Goal: Use online tool/utility: Use online tool/utility

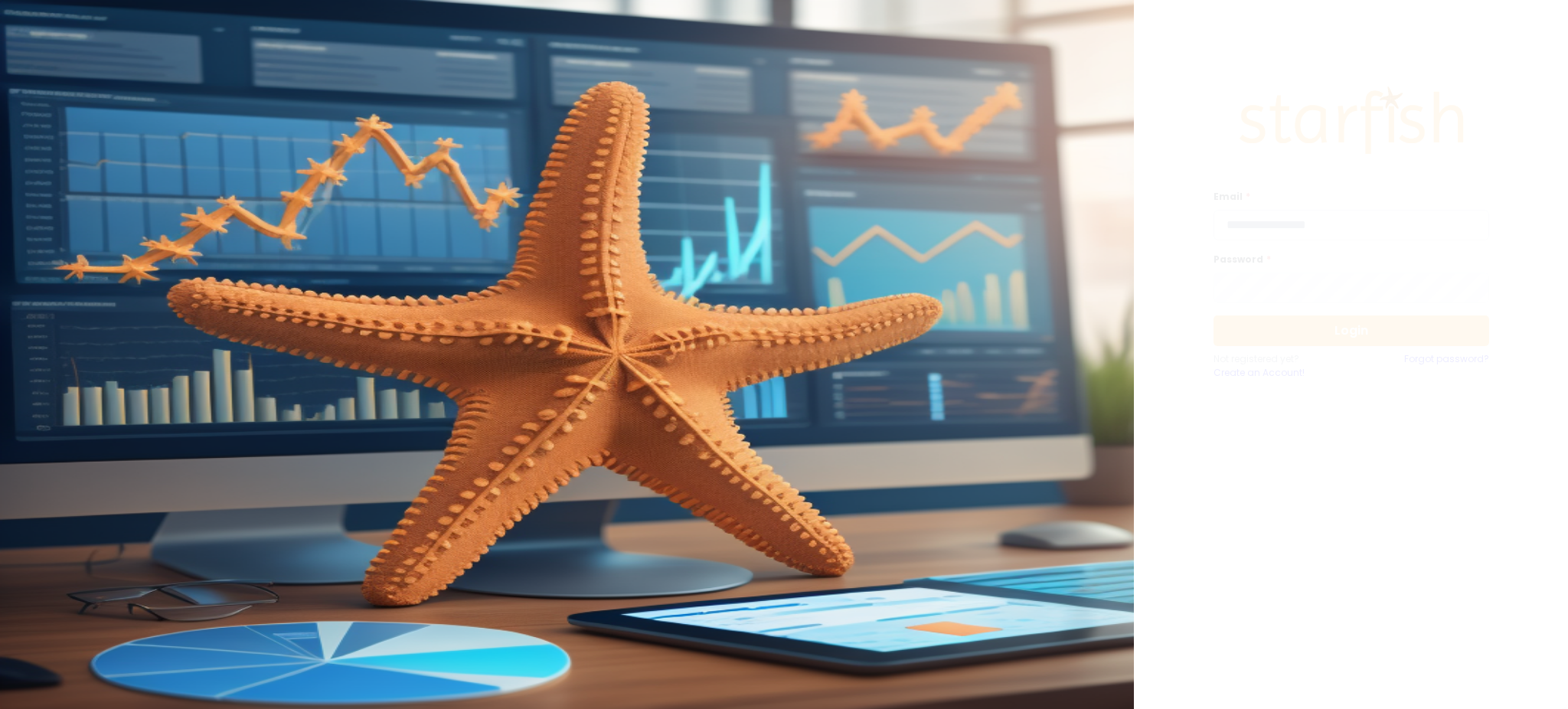
click at [1358, 232] on input "email" at bounding box center [1351, 225] width 276 height 30
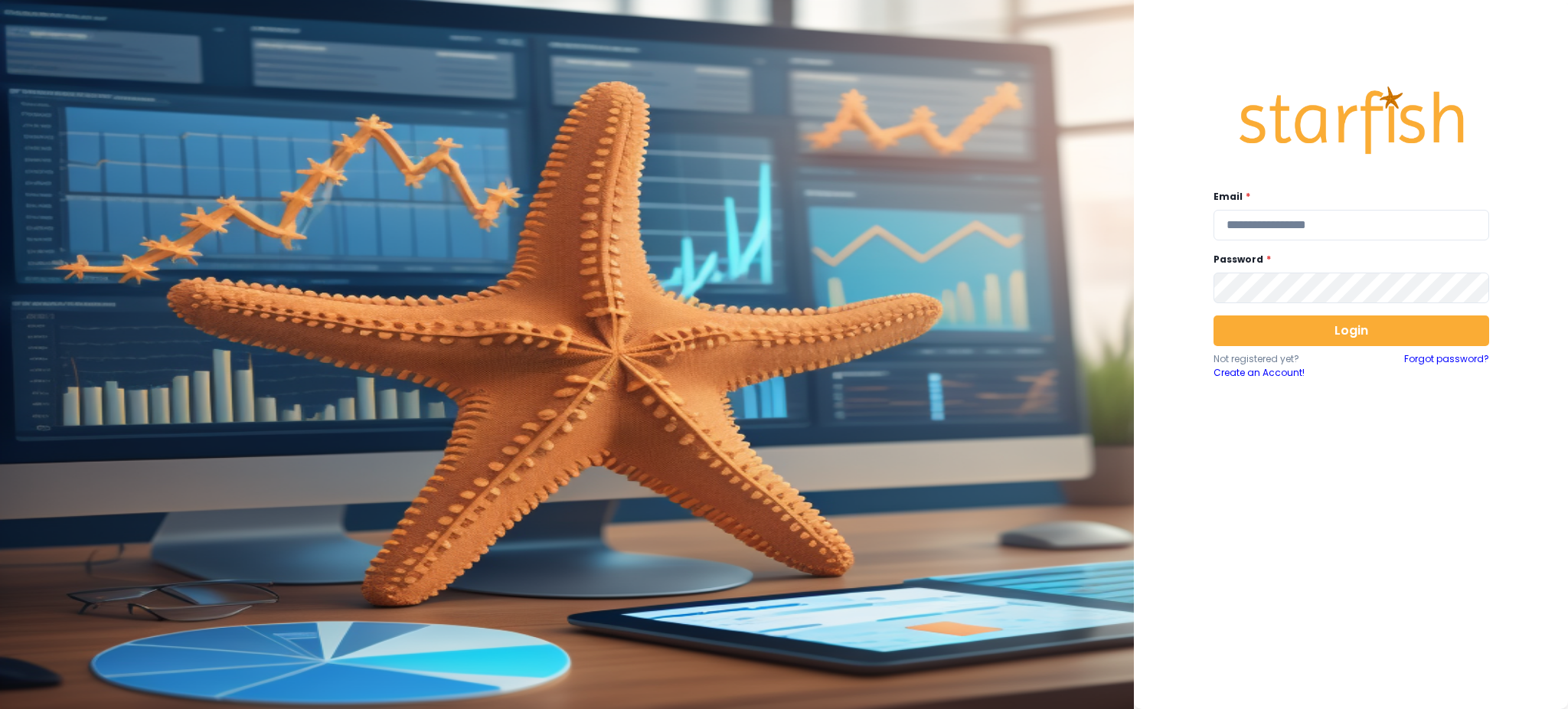
type input "**********"
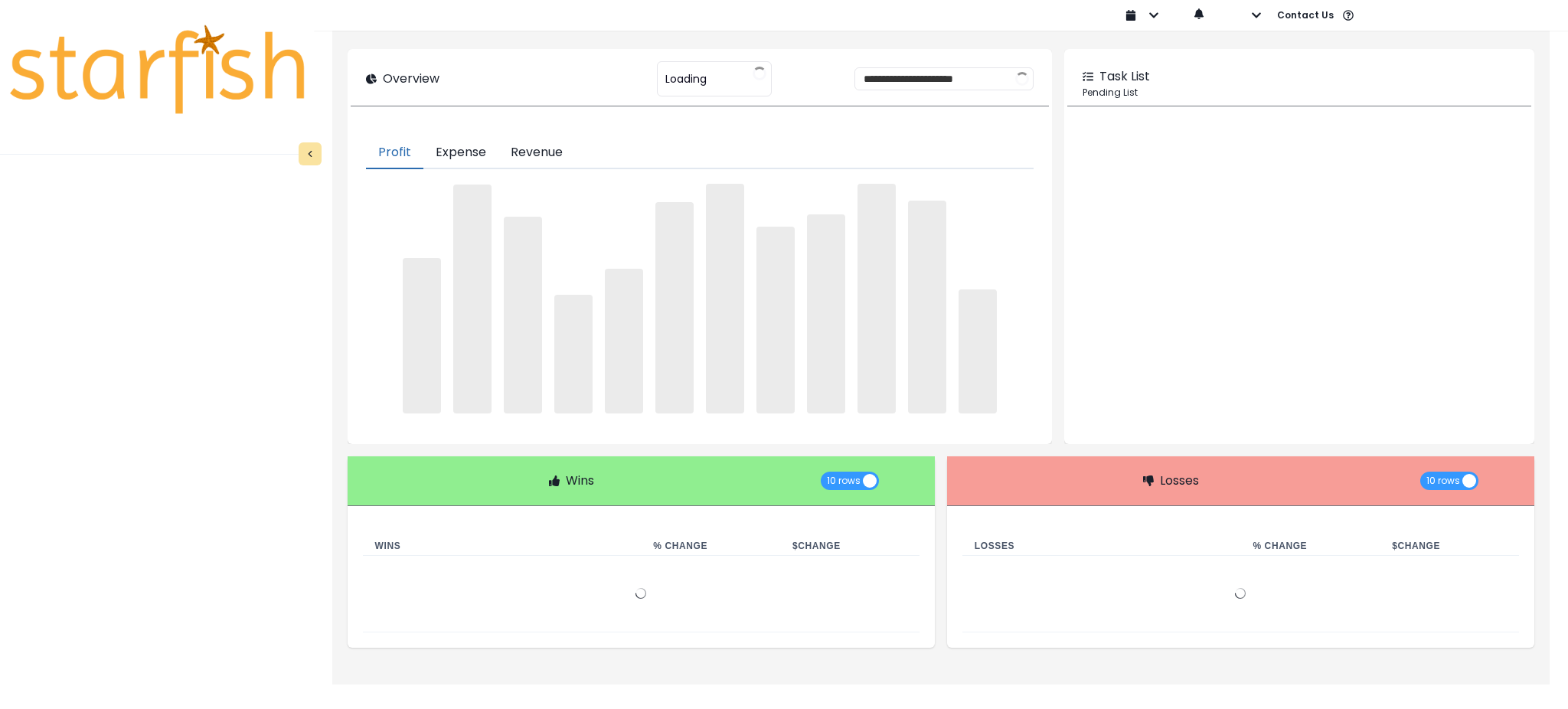
type input "********"
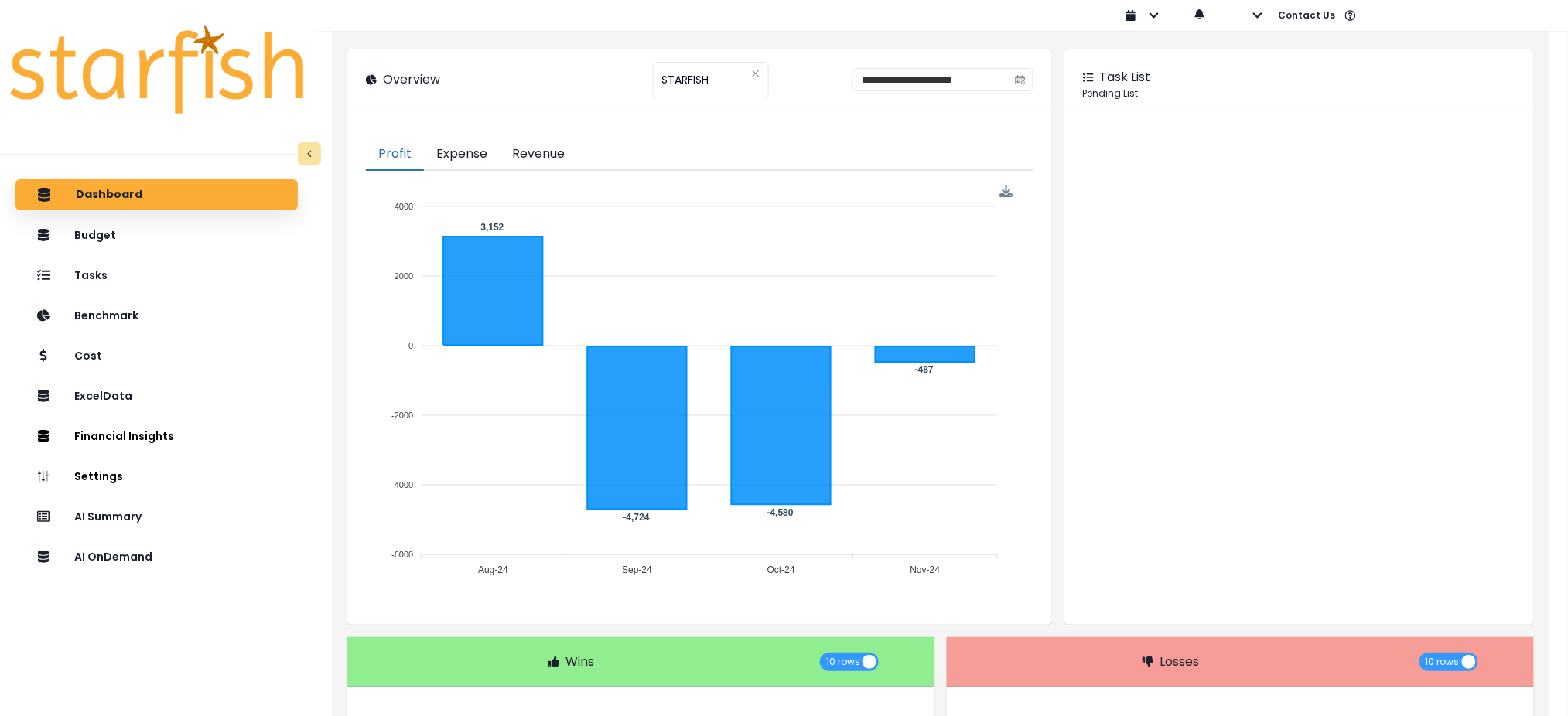
click at [110, 618] on div "Dashboard Budget Tasks Benchmark Cost ExcelData Financial Insights Location Ana…" at bounding box center [156, 477] width 313 height 601
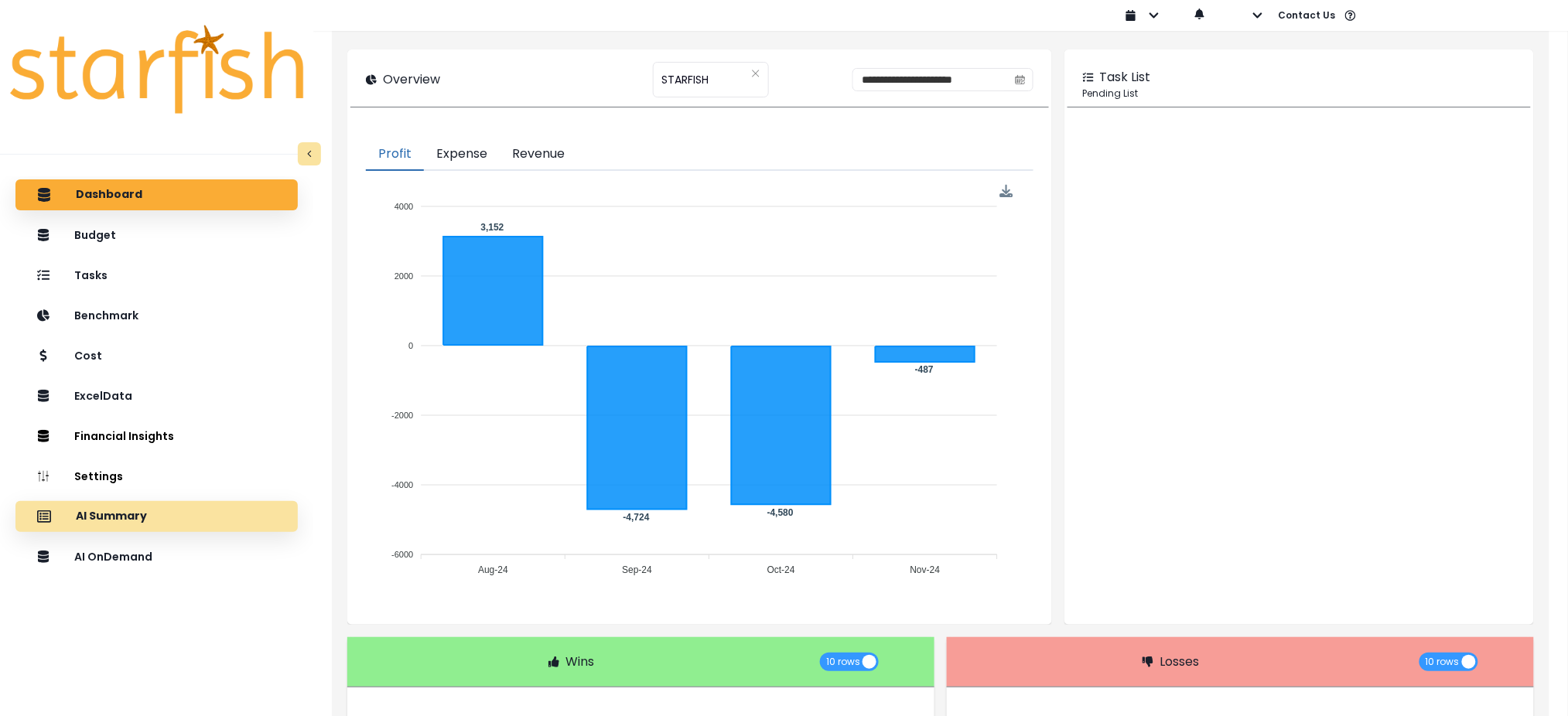
click at [176, 517] on div "AI Summary" at bounding box center [156, 517] width 258 height 32
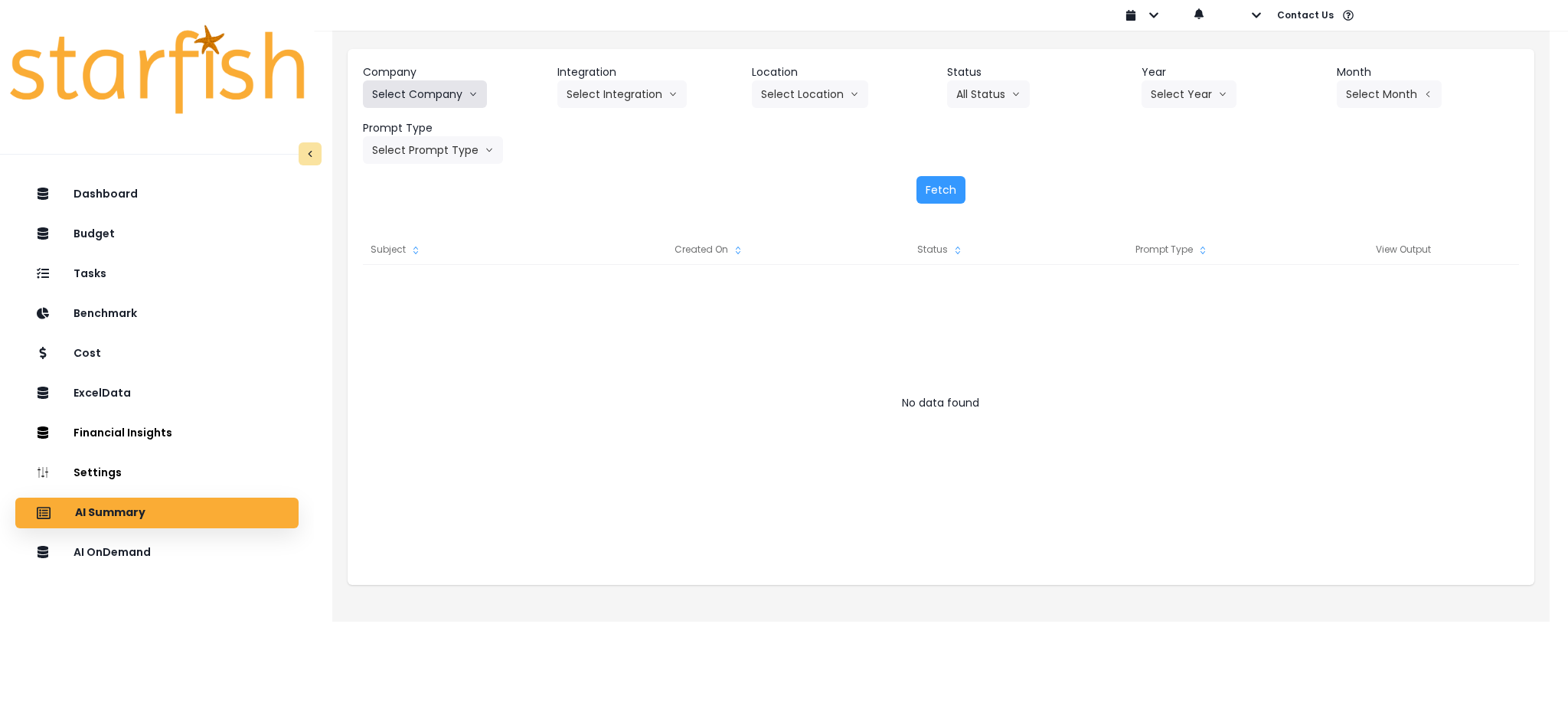
click at [448, 90] on button "Select Company" at bounding box center [425, 93] width 124 height 27
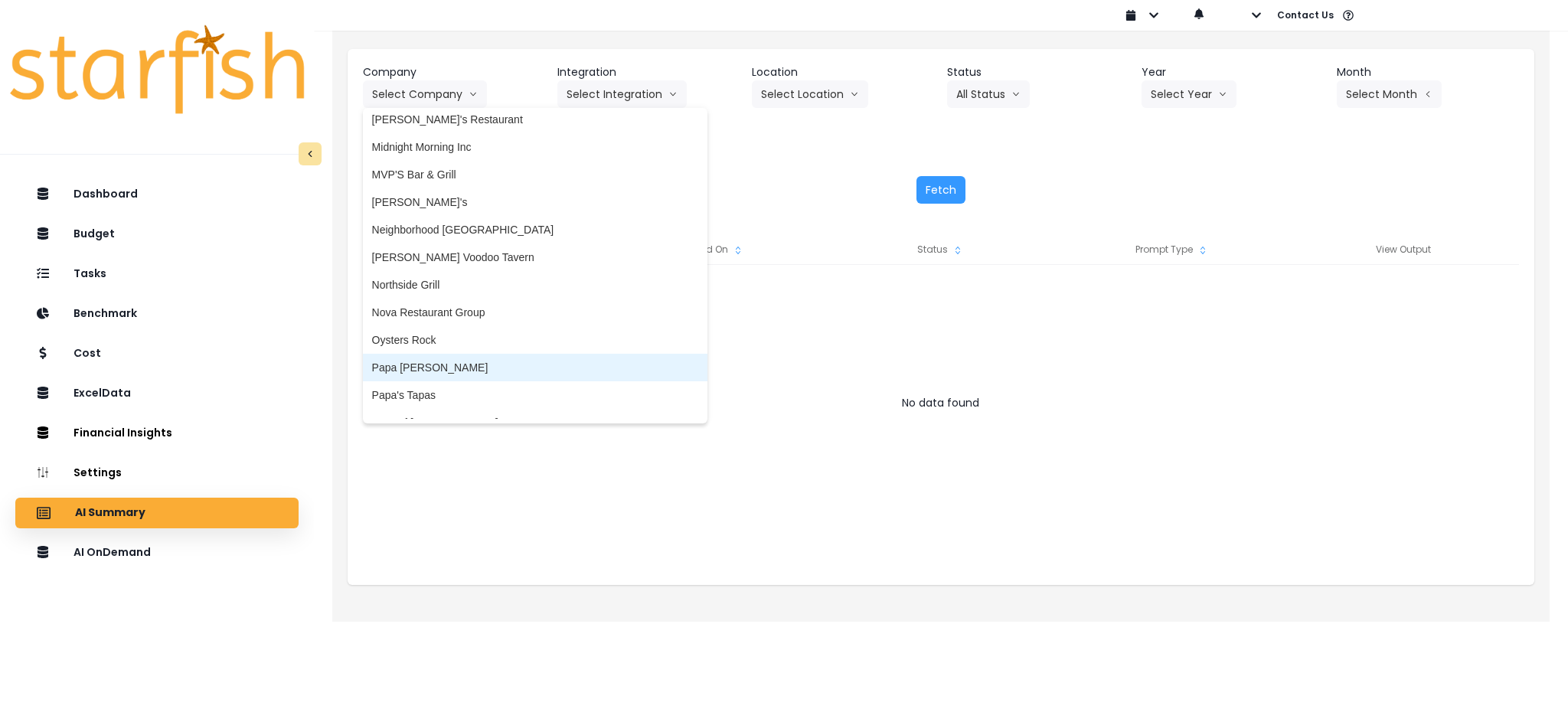
scroll to position [2042, 0]
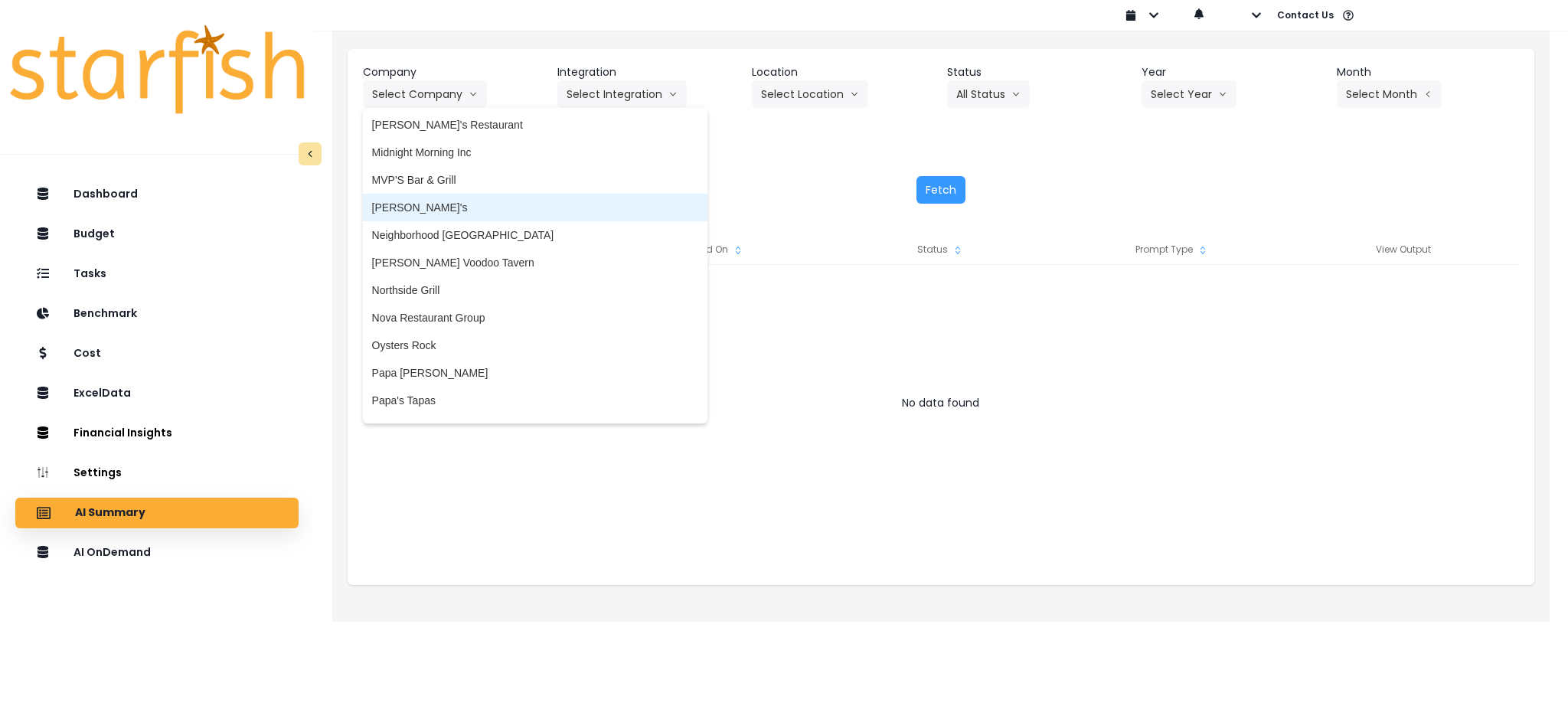
click at [430, 194] on li "[PERSON_NAME]'s" at bounding box center [535, 207] width 344 height 27
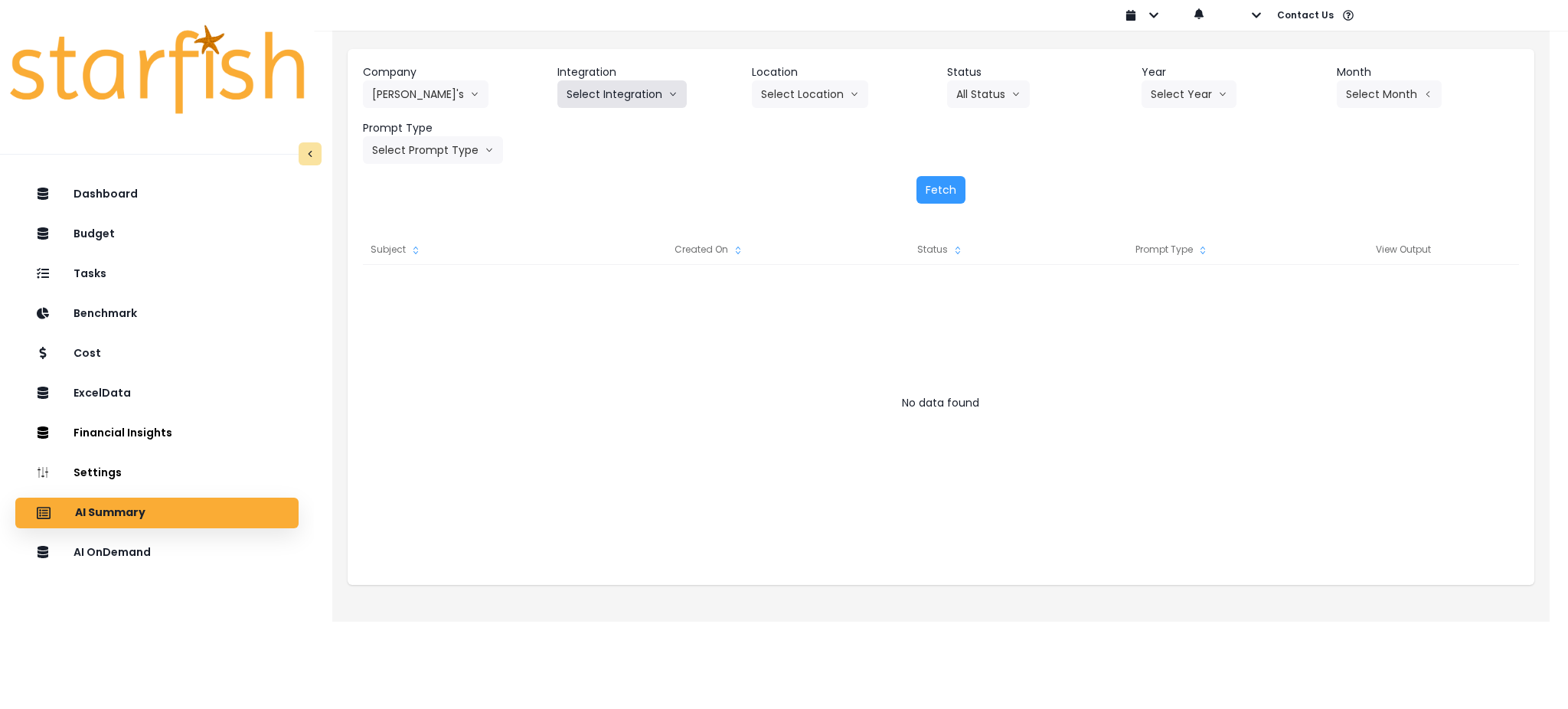
click at [651, 87] on button "Select Integration" at bounding box center [622, 93] width 130 height 27
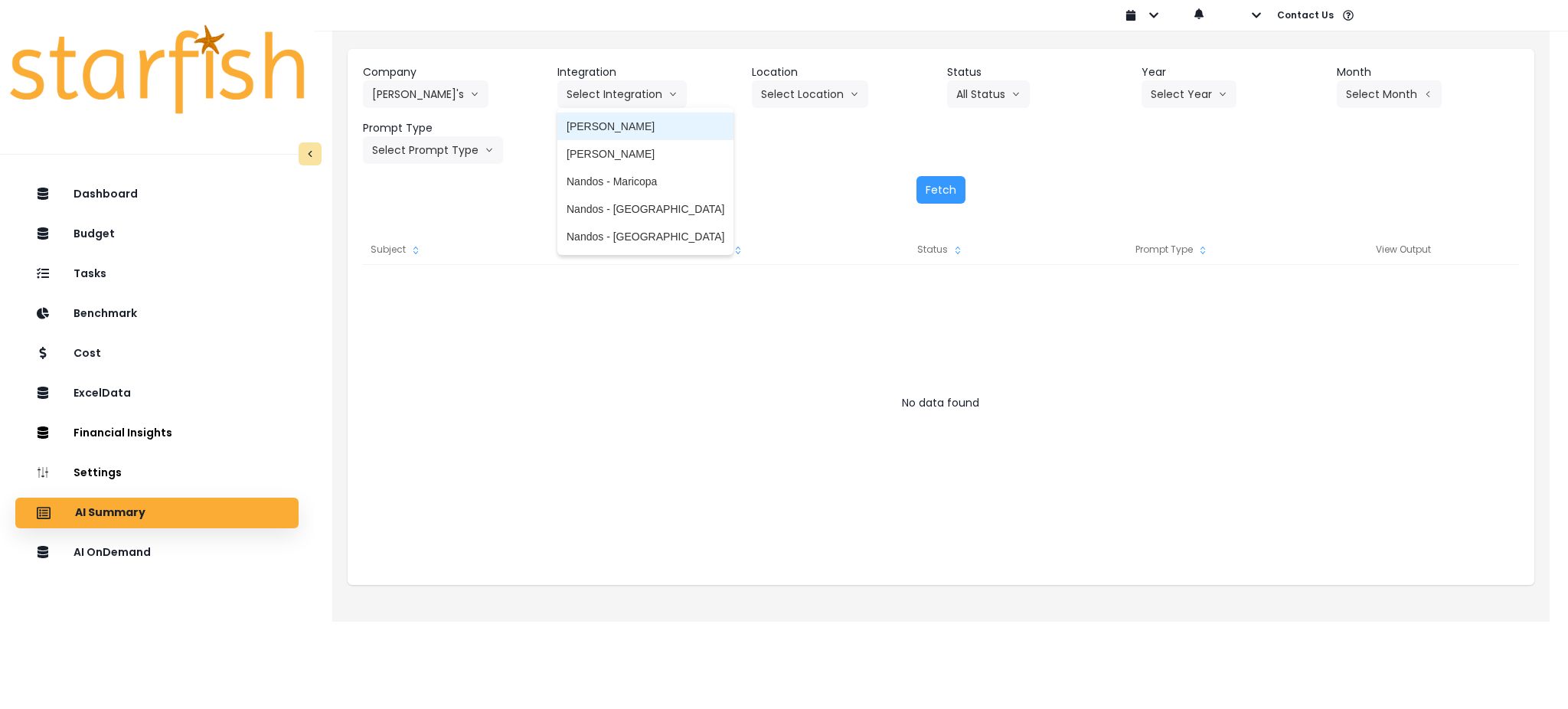
click at [619, 117] on li "[PERSON_NAME]" at bounding box center [645, 126] width 176 height 27
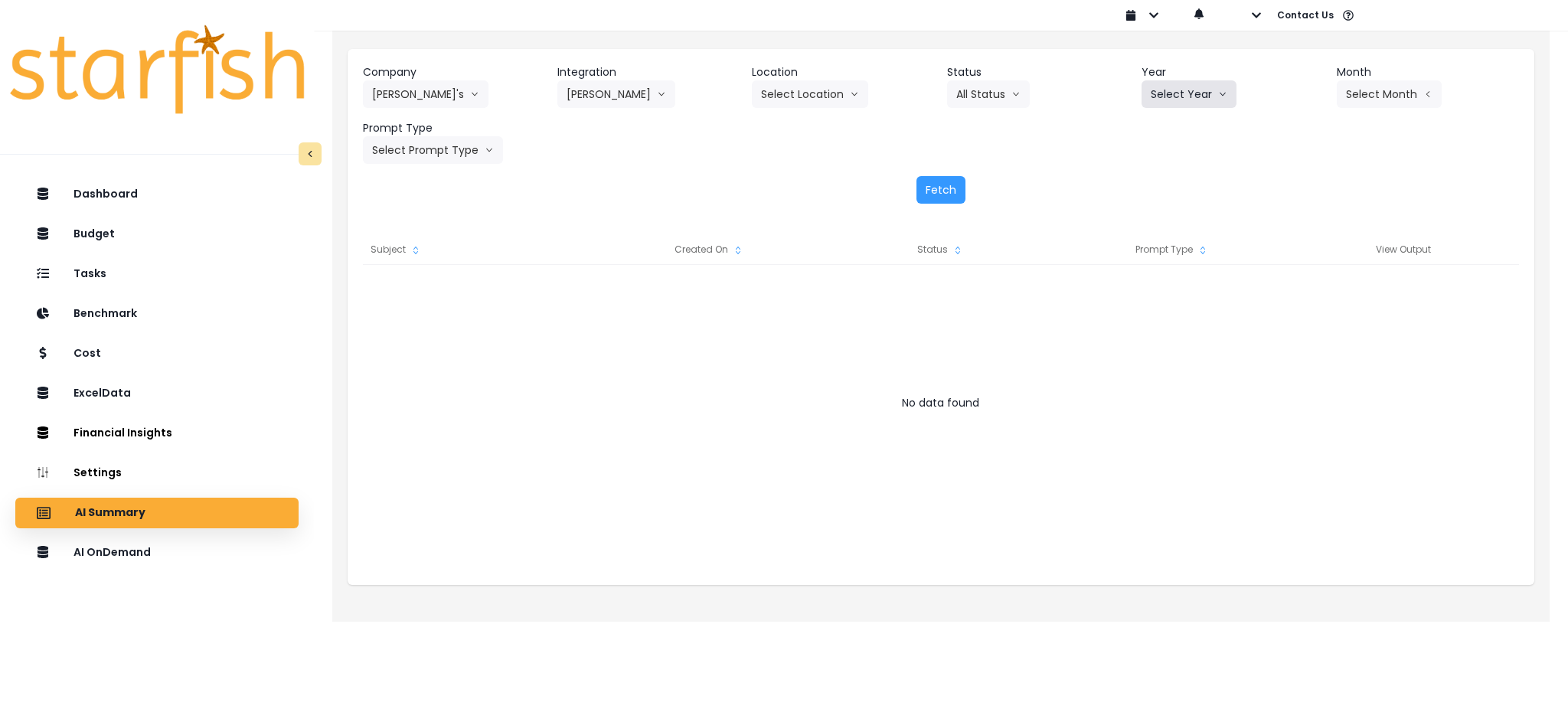
click at [1145, 95] on button "Select Year" at bounding box center [1189, 93] width 95 height 27
click at [1157, 179] on span "2025" at bounding box center [1162, 182] width 24 height 16
click at [1413, 86] on button "Select Month" at bounding box center [1389, 93] width 105 height 27
click at [1309, 265] on span "July" at bounding box center [1312, 264] width 30 height 16
click at [493, 157] on button "Select Prompt Type" at bounding box center [433, 149] width 140 height 27
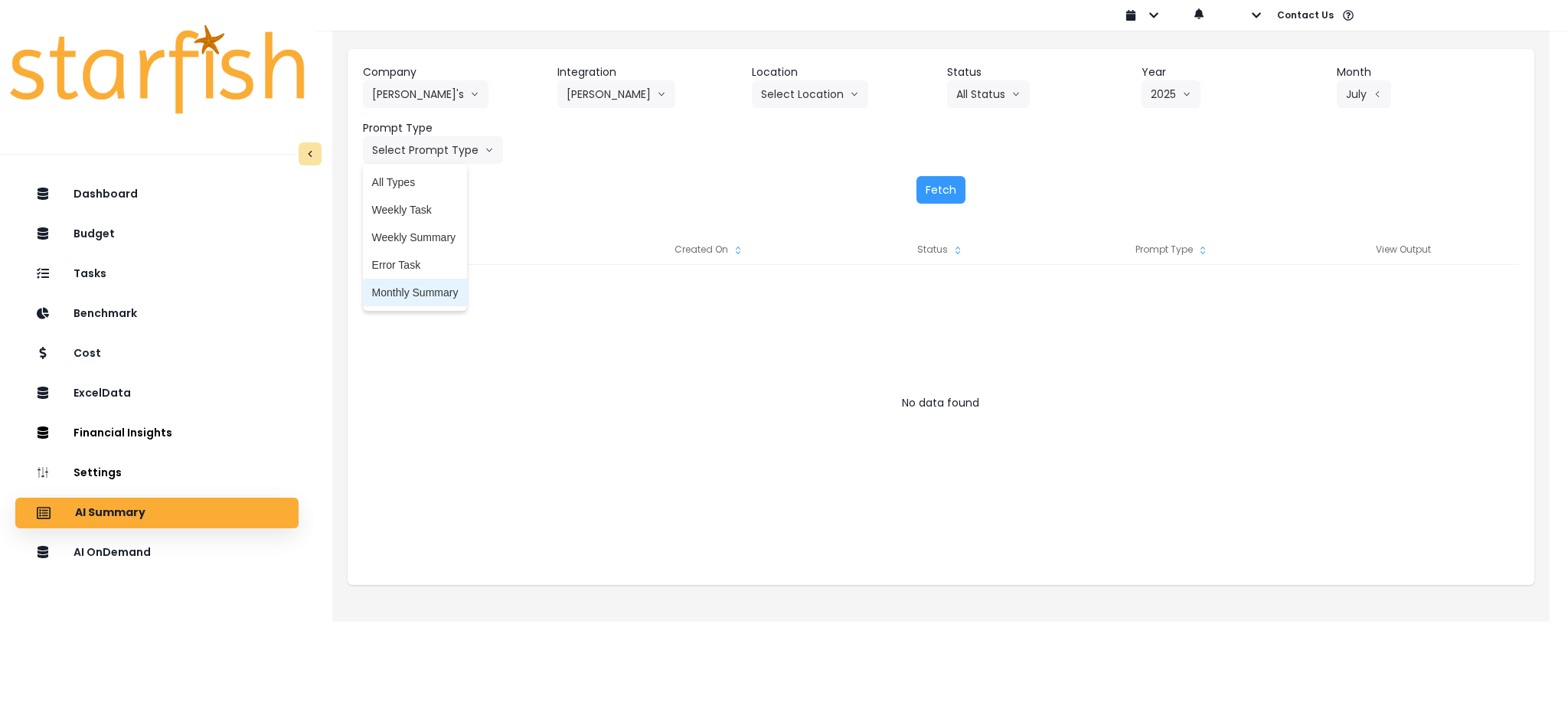
click at [401, 295] on span "Monthly Summary" at bounding box center [415, 293] width 86 height 16
click at [938, 194] on button "Fetch" at bounding box center [941, 190] width 49 height 27
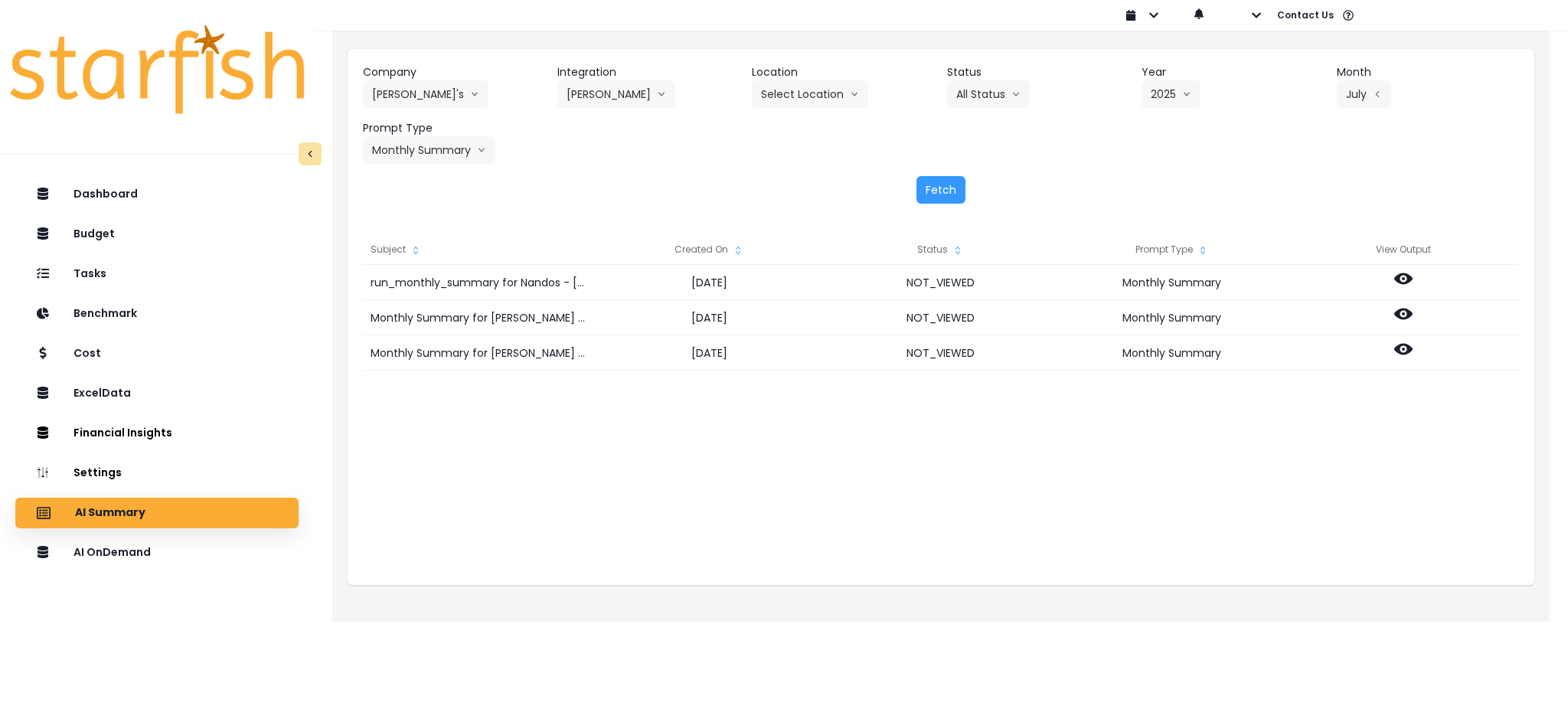
click at [834, 170] on div "Company Nando's 86 Costs Asti Bagel Cafe Balance Grille Bald Ginger Bar Busines…" at bounding box center [940, 134] width 1186 height 170
click at [885, 438] on div "run_monthly_summary for Nandos - [PERSON_NAME] for [DATE] [DATE] NOT_VIEWED Mon…" at bounding box center [941, 418] width 1156 height 306
click at [885, 514] on div "run_monthly_summary for Nandos - [PERSON_NAME] for [DATE] [DATE] NOT_VIEWED Mon…" at bounding box center [941, 418] width 1156 height 306
click at [963, 505] on div "run_monthly_summary for Nandos - [PERSON_NAME] for [DATE] [DATE] NOT_VIEWED Mon…" at bounding box center [941, 418] width 1156 height 306
